Goal: Navigation & Orientation: Find specific page/section

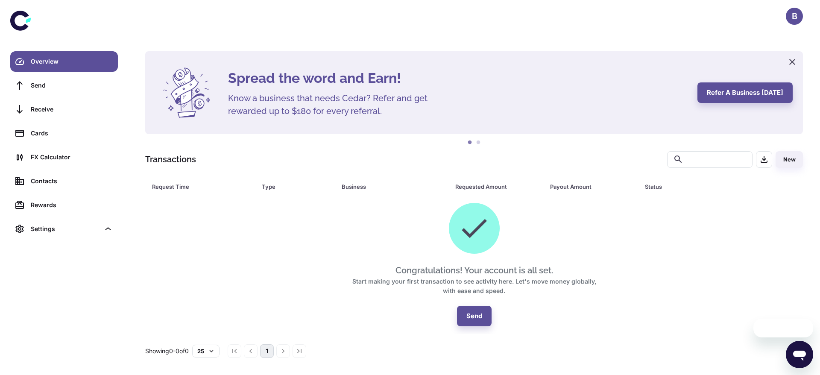
click at [798, 13] on div "B" at bounding box center [794, 16] width 17 height 17
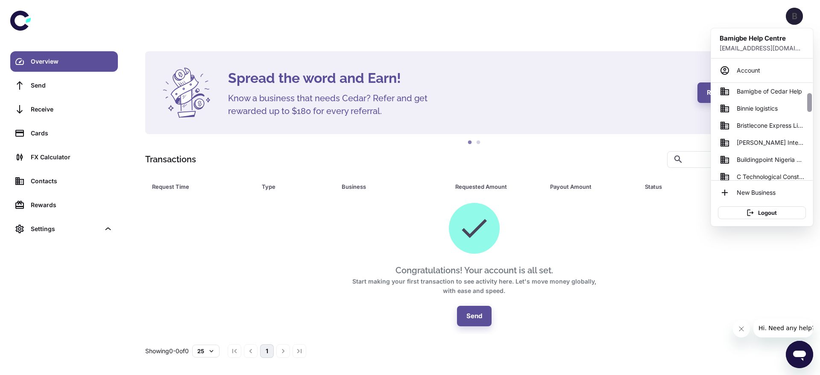
click at [809, 121] on div at bounding box center [810, 131] width 6 height 97
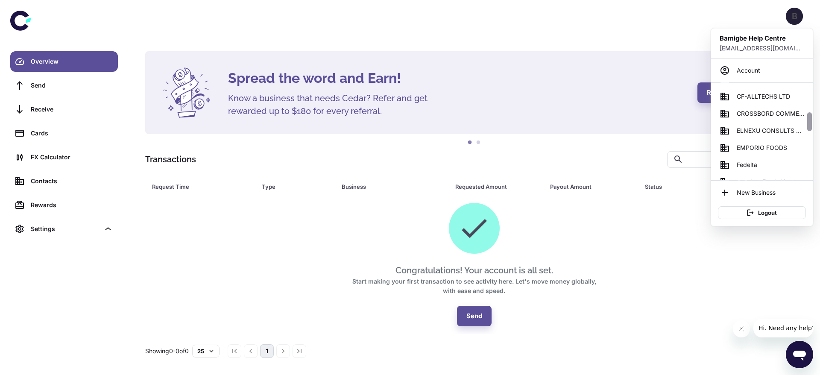
drag, startPoint x: 809, startPoint y: 121, endPoint x: 809, endPoint y: 126, distance: 5.6
click at [809, 126] on div at bounding box center [810, 131] width 6 height 97
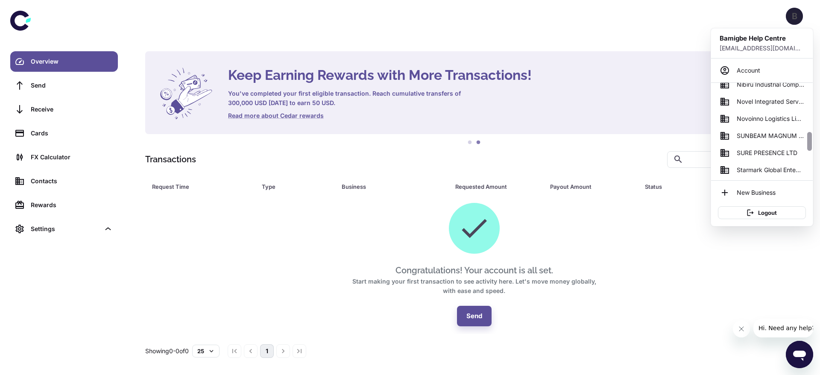
scroll to position [346, 0]
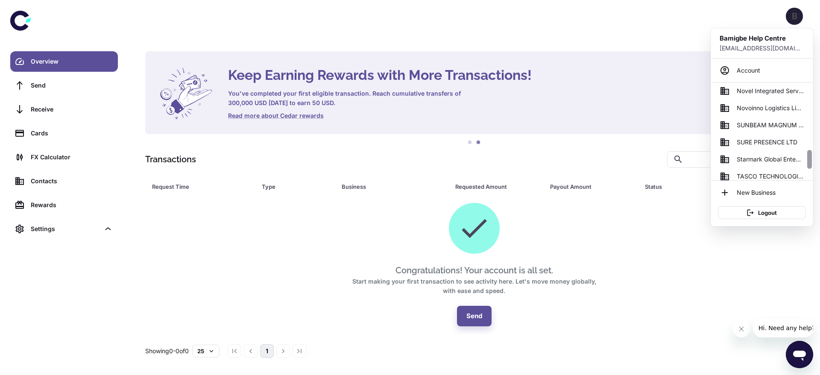
drag, startPoint x: 809, startPoint y: 126, endPoint x: 805, endPoint y: 164, distance: 37.7
click at [805, 164] on div "AERIX SAFETY LIMITED Adebisi Foods Ventures Bamadek International Company Niger…" at bounding box center [762, 131] width 102 height 97
click at [775, 131] on link "SUNBEAM MAGNUM ENTERPRISES" at bounding box center [762, 125] width 95 height 17
